Goal: Information Seeking & Learning: Understand process/instructions

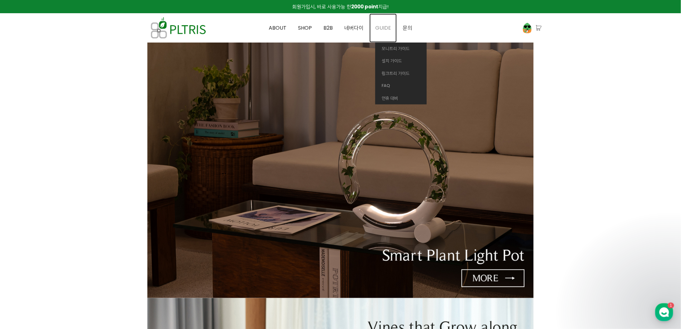
click at [380, 28] on span "GUIDE" at bounding box center [383, 27] width 16 height 7
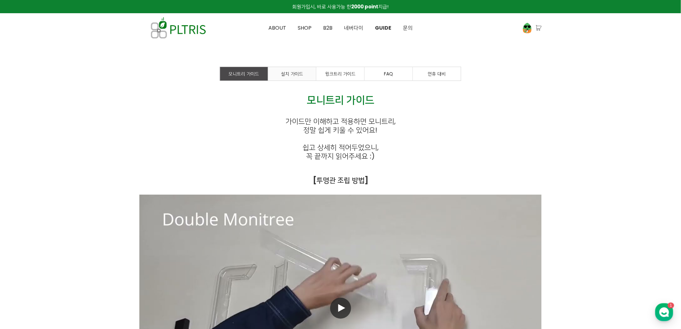
click at [298, 74] on span "설치 가이드" at bounding box center [292, 74] width 22 height 6
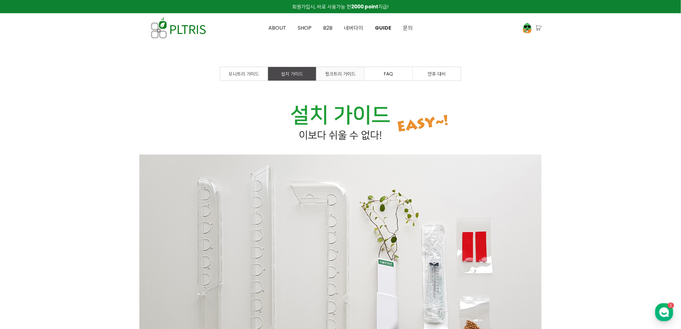
click at [348, 74] on span "윙크트리 가이드" at bounding box center [340, 74] width 31 height 6
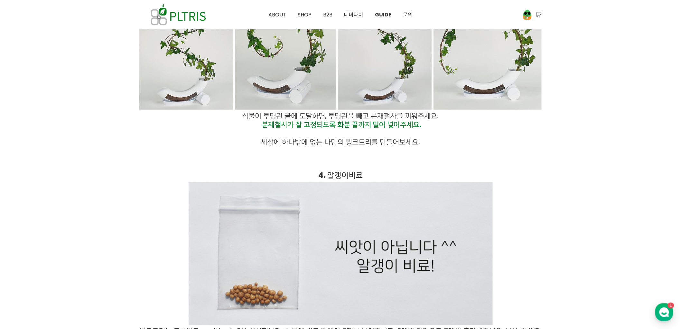
scroll to position [1395, 0]
